Goal: Navigation & Orientation: Find specific page/section

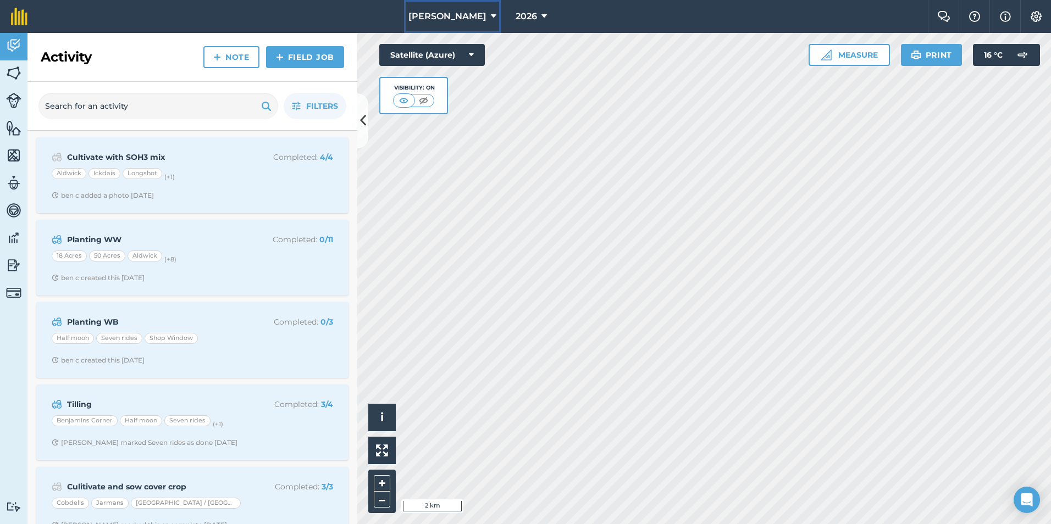
click at [467, 18] on span "[PERSON_NAME]" at bounding box center [447, 16] width 78 height 13
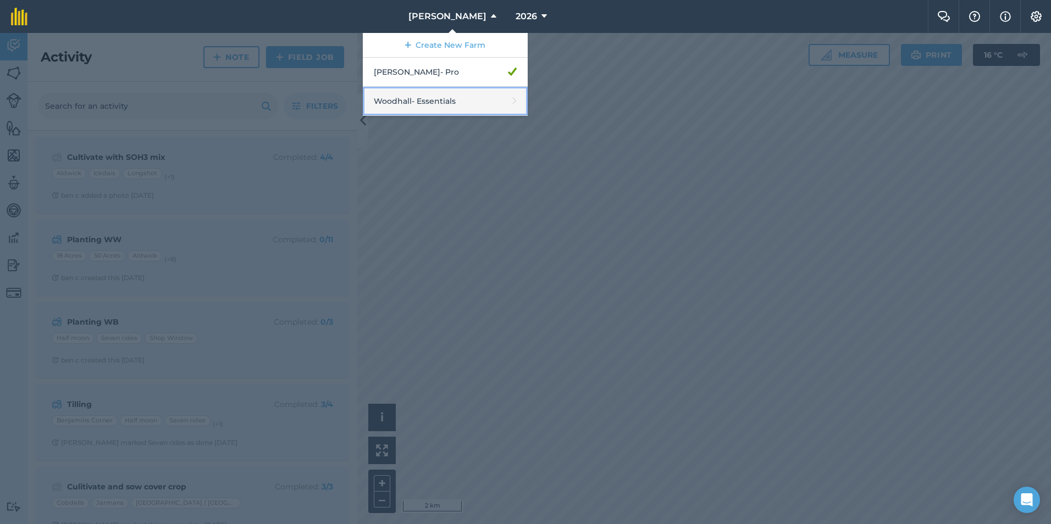
click at [443, 94] on link "Woodhall - Essentials" at bounding box center [445, 101] width 165 height 29
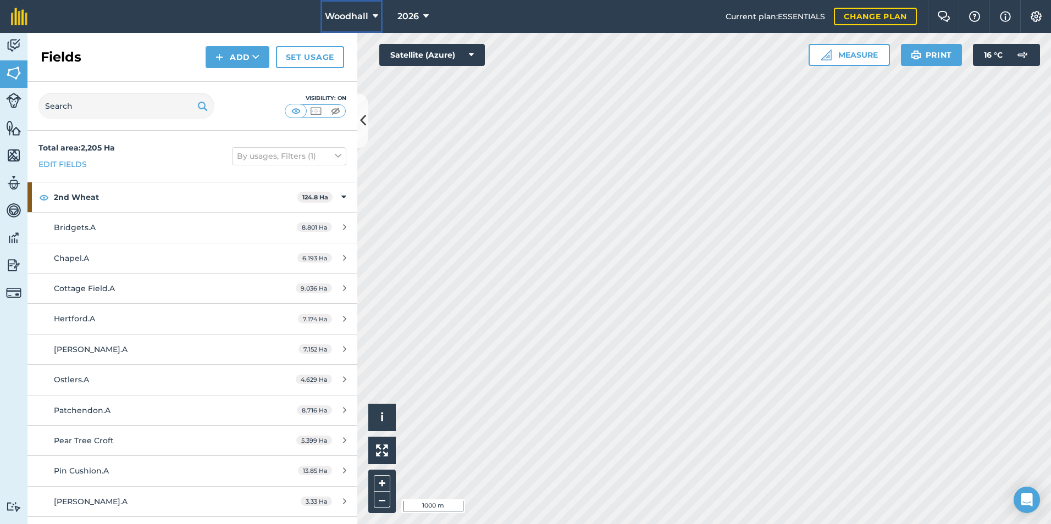
click at [374, 13] on icon at bounding box center [375, 16] width 5 height 13
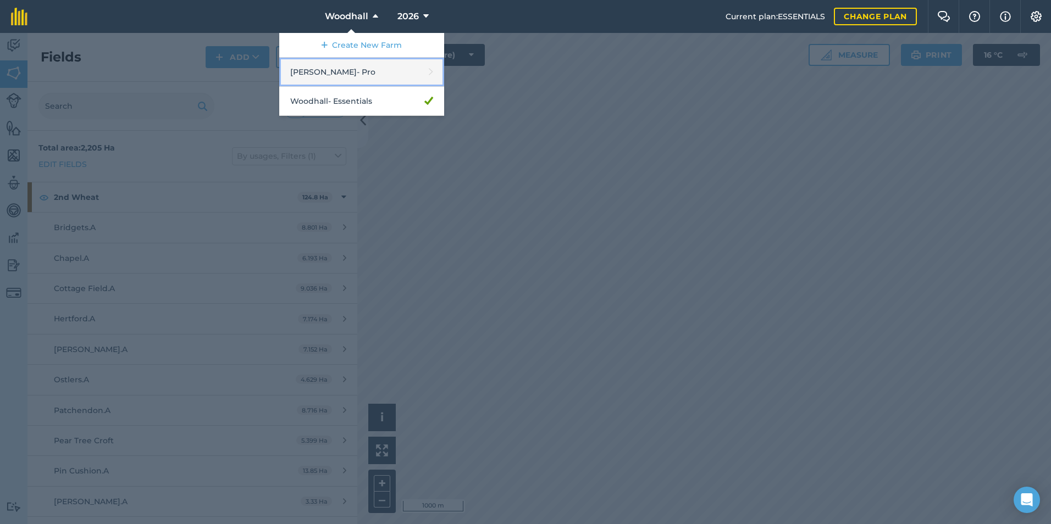
click at [370, 69] on link "[PERSON_NAME] - Pro" at bounding box center [361, 72] width 165 height 29
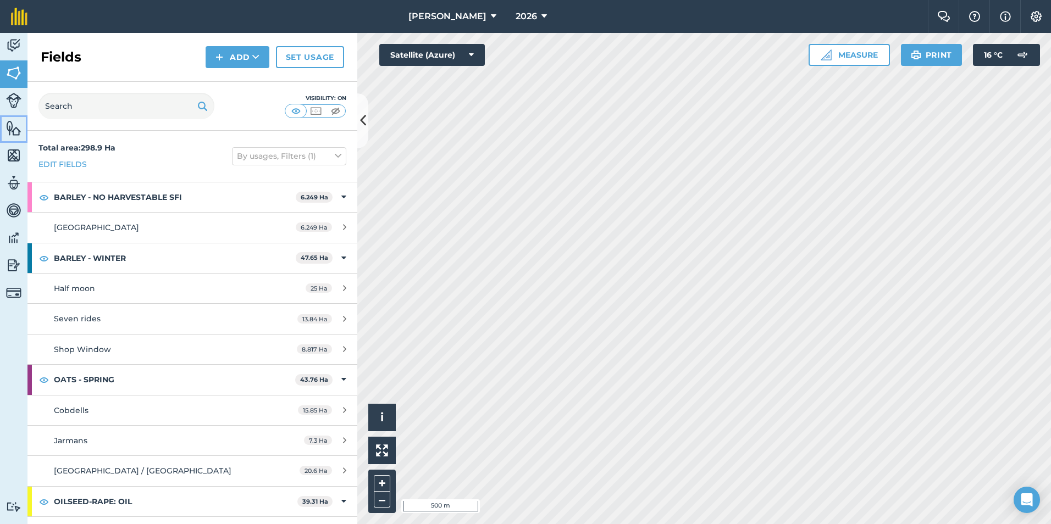
click at [13, 128] on img at bounding box center [13, 128] width 15 height 16
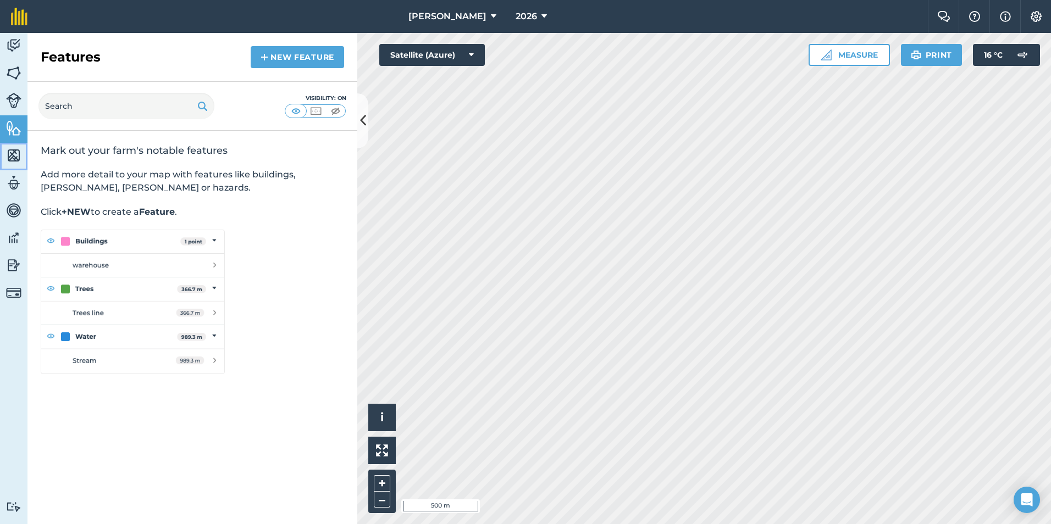
click at [13, 158] on img at bounding box center [13, 155] width 15 height 16
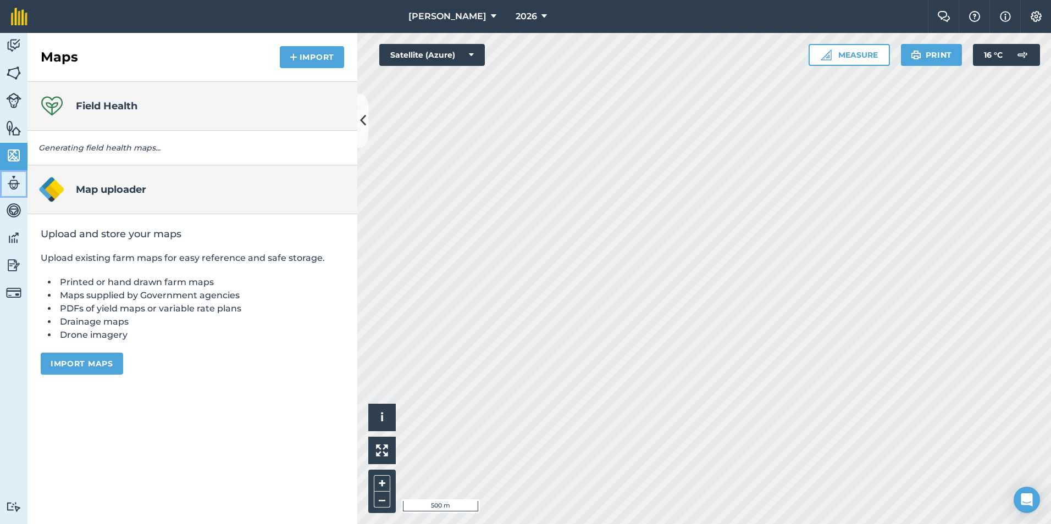
click at [16, 183] on img at bounding box center [13, 183] width 15 height 16
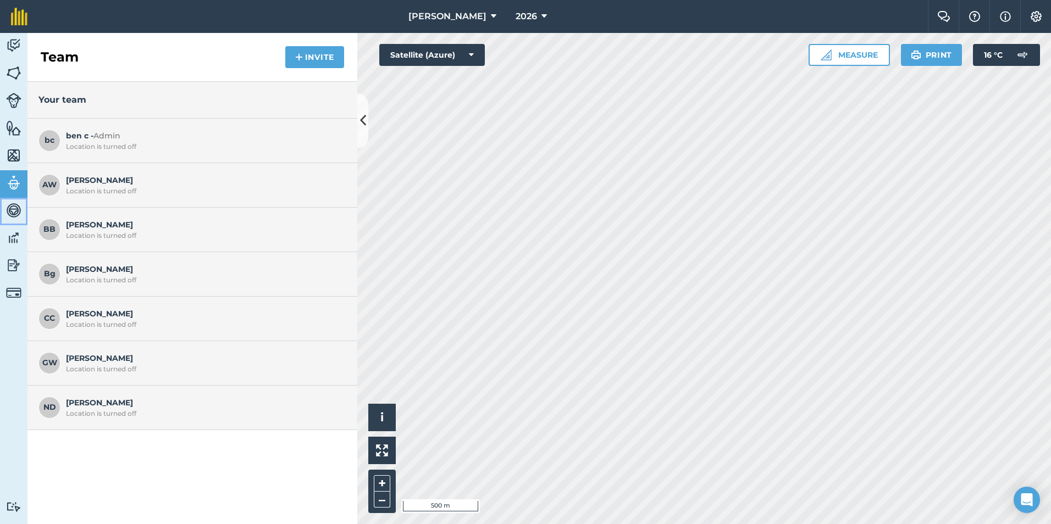
click at [10, 211] on img at bounding box center [13, 210] width 15 height 16
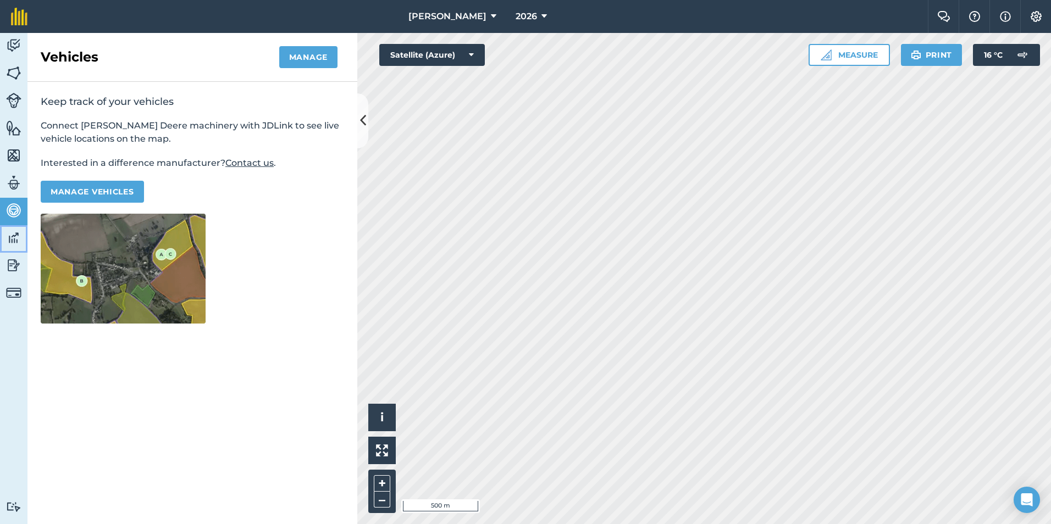
click at [14, 238] on img at bounding box center [13, 238] width 15 height 16
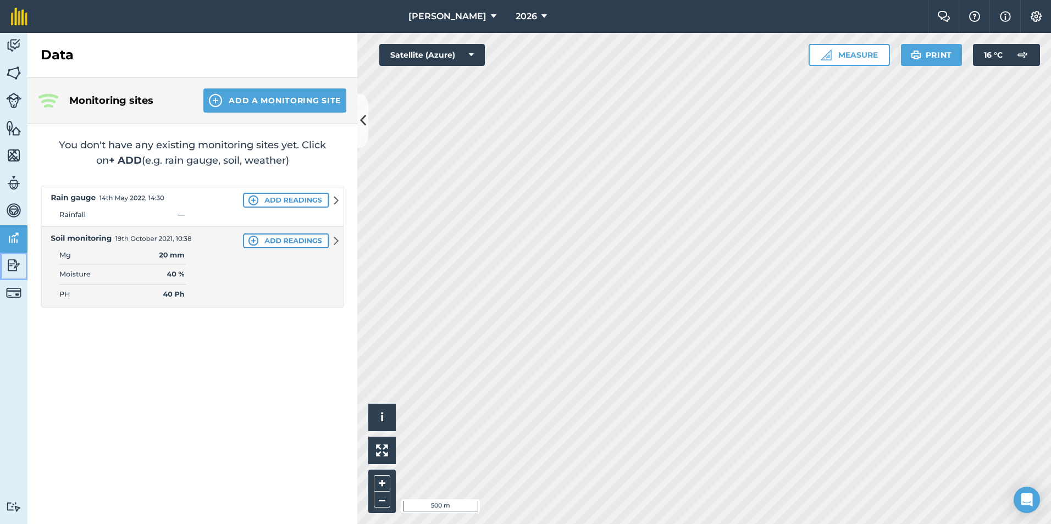
click at [17, 243] on img at bounding box center [13, 265] width 15 height 16
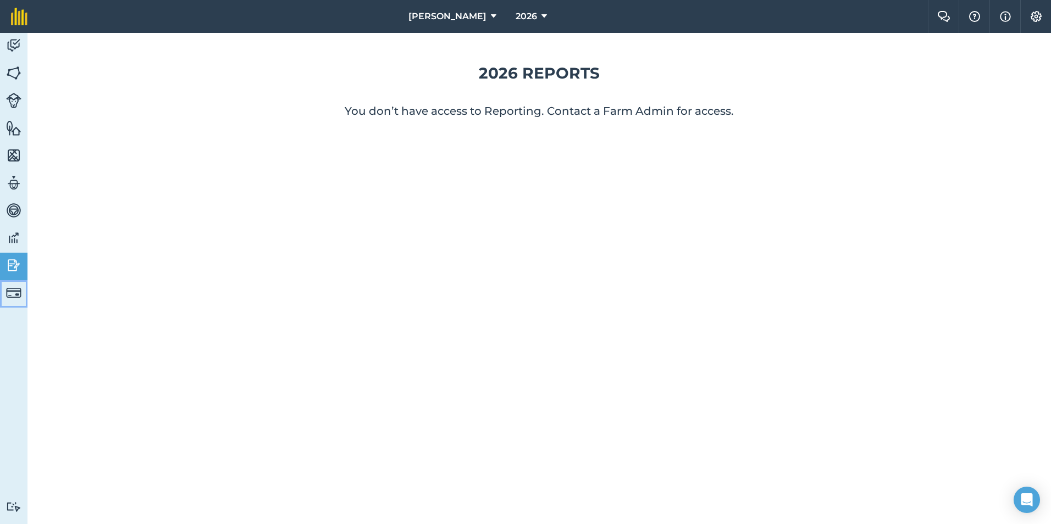
click at [15, 243] on img at bounding box center [13, 292] width 15 height 15
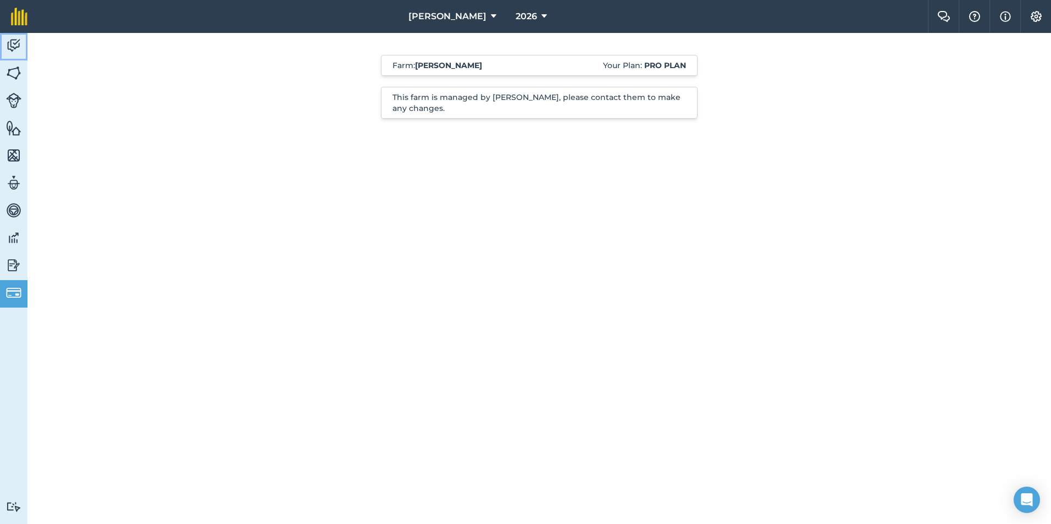
click at [9, 51] on img at bounding box center [13, 45] width 15 height 16
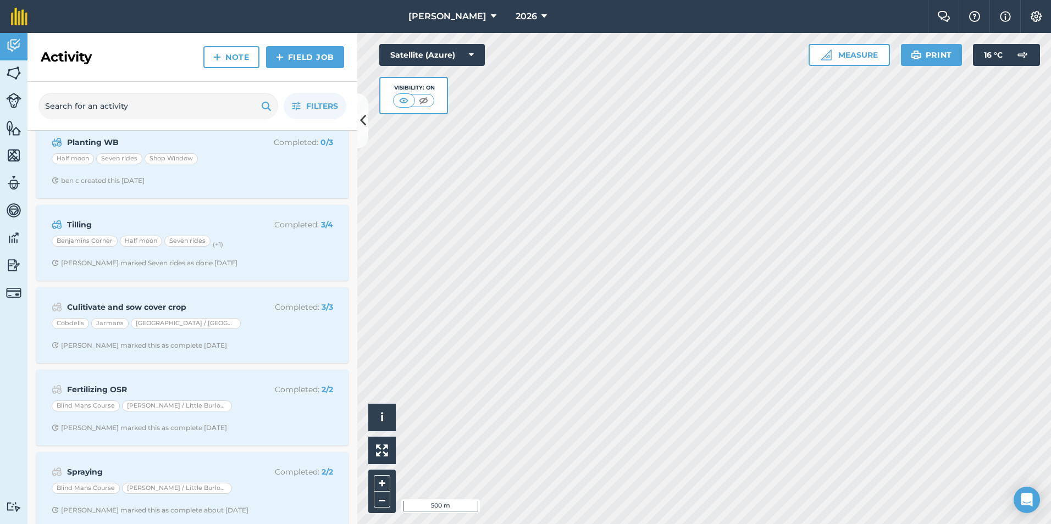
scroll to position [190, 0]
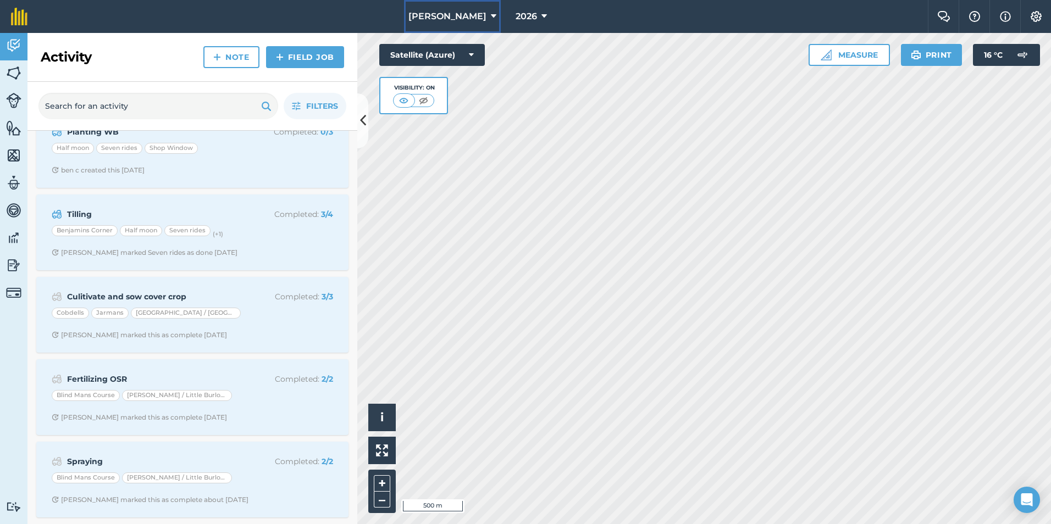
click at [450, 15] on span "[PERSON_NAME]" at bounding box center [447, 16] width 78 height 13
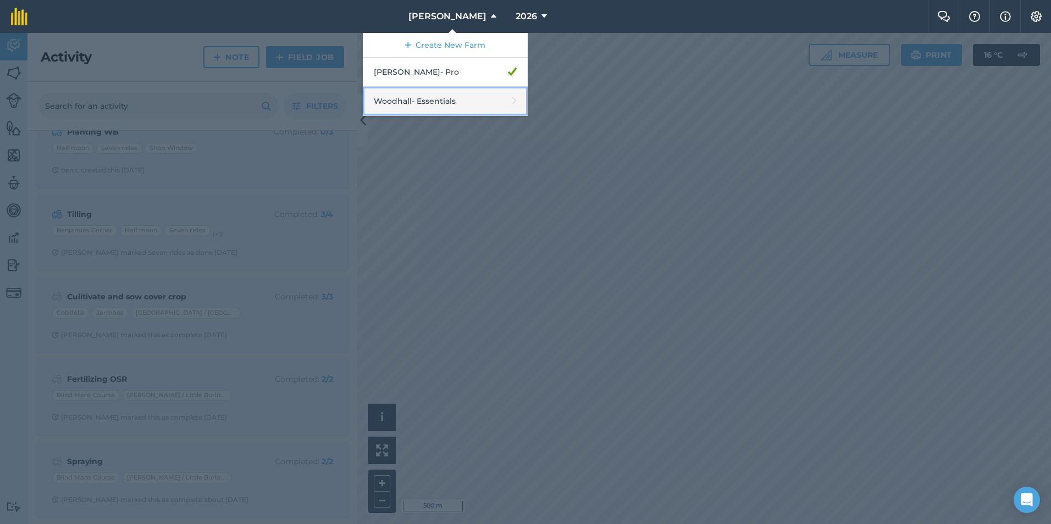
click at [440, 96] on link "Woodhall - Essentials" at bounding box center [445, 101] width 165 height 29
